Goal: Information Seeking & Learning: Learn about a topic

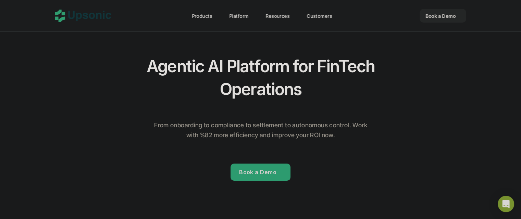
click at [272, 65] on h2 "Agentic AI Platform for FinTech Operations" at bounding box center [261, 78] width 240 height 46
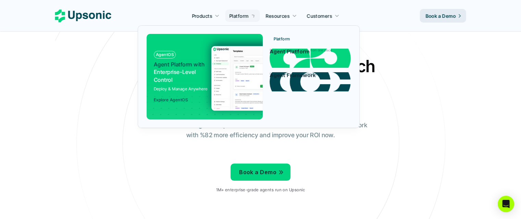
click at [213, 18] on link "Products" at bounding box center [206, 16] width 36 height 12
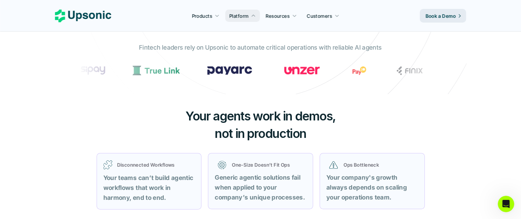
scroll to position [185, 0]
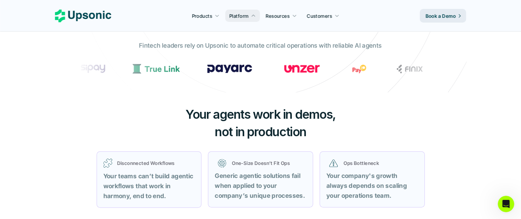
click at [274, 117] on span "Your agents work in demos," at bounding box center [260, 114] width 150 height 15
click at [277, 136] on span "not in production" at bounding box center [260, 131] width 91 height 15
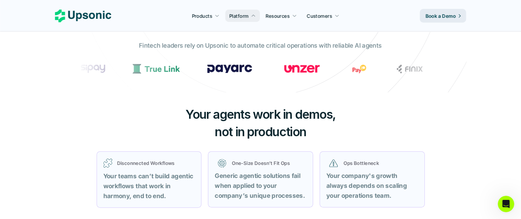
click at [277, 136] on span "not in production" at bounding box center [260, 131] width 91 height 15
click at [313, 124] on h3 "Your agents work in demos, not in production" at bounding box center [260, 123] width 205 height 35
drag, startPoint x: 314, startPoint y: 133, endPoint x: 185, endPoint y: 116, distance: 130.9
click at [185, 116] on h3 "Your agents work in demos, not in production" at bounding box center [260, 123] width 205 height 35
copy h3 "Your agents work in demos, not in production"
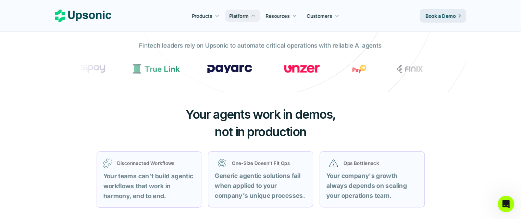
click at [258, 120] on span "Your agents work in demos," at bounding box center [260, 114] width 150 height 15
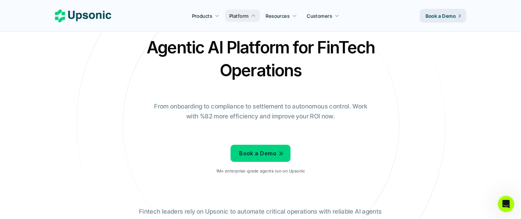
scroll to position [0, 0]
